Goal: Transaction & Acquisition: Obtain resource

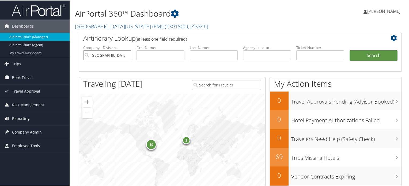
click at [127, 56] on input "Eastern Michigan University (EMU)" at bounding box center [107, 55] width 48 height 10
drag, startPoint x: 271, startPoint y: 54, endPoint x: 305, endPoint y: 56, distance: 34.9
click at [271, 54] on input "text" at bounding box center [267, 55] width 48 height 10
paste input "DLX8TS"
type input "DLX8TS"
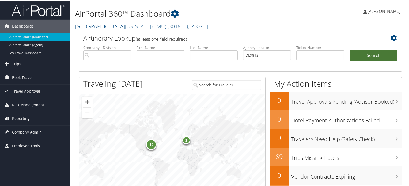
click at [361, 56] on button "Search" at bounding box center [374, 55] width 48 height 11
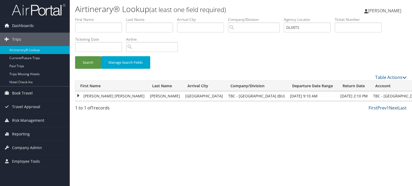
click at [77, 96] on td "[PERSON_NAME] [PERSON_NAME]" at bounding box center [111, 96] width 72 height 10
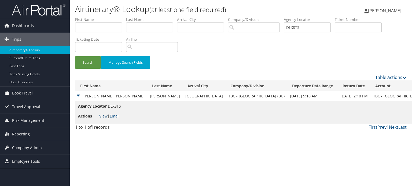
click at [104, 116] on link "View" at bounding box center [103, 116] width 8 height 5
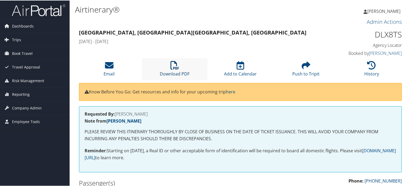
click at [175, 70] on link "Download PDF" at bounding box center [175, 70] width 30 height 13
